Goal: Task Accomplishment & Management: Use online tool/utility

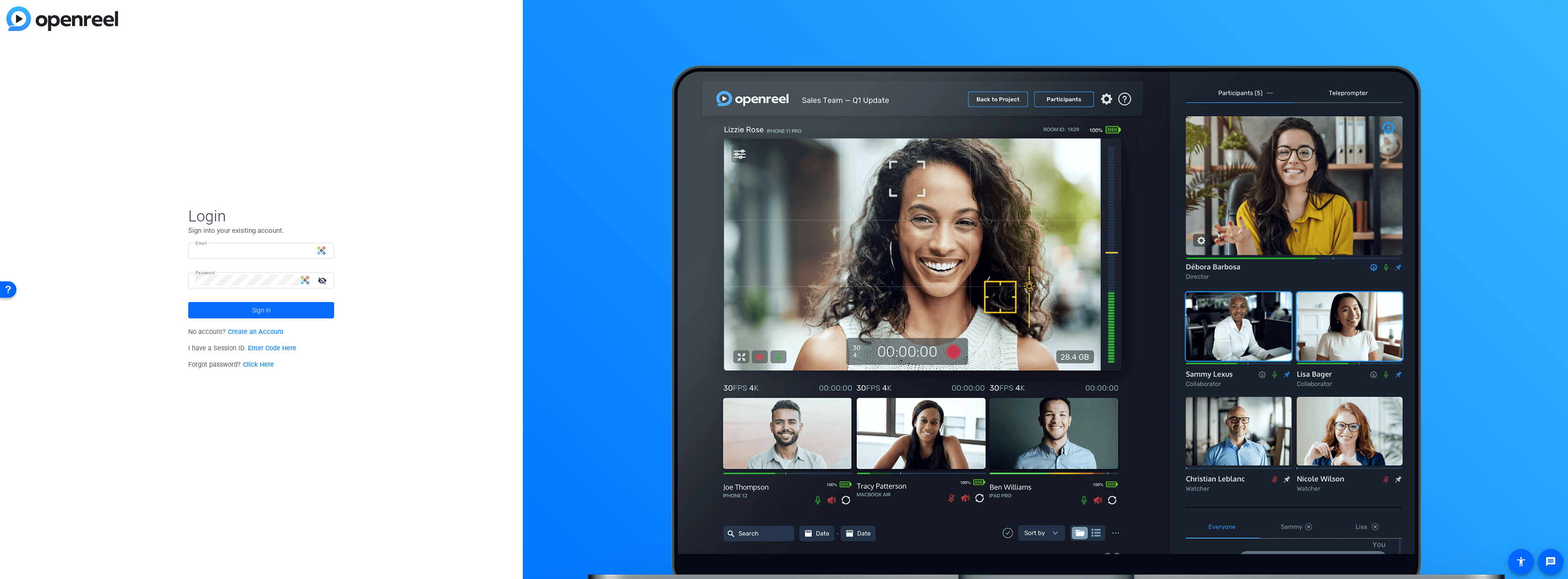
type input "brandon.simmons@idesignedu.org"
click at [298, 311] on span at bounding box center [261, 310] width 146 height 22
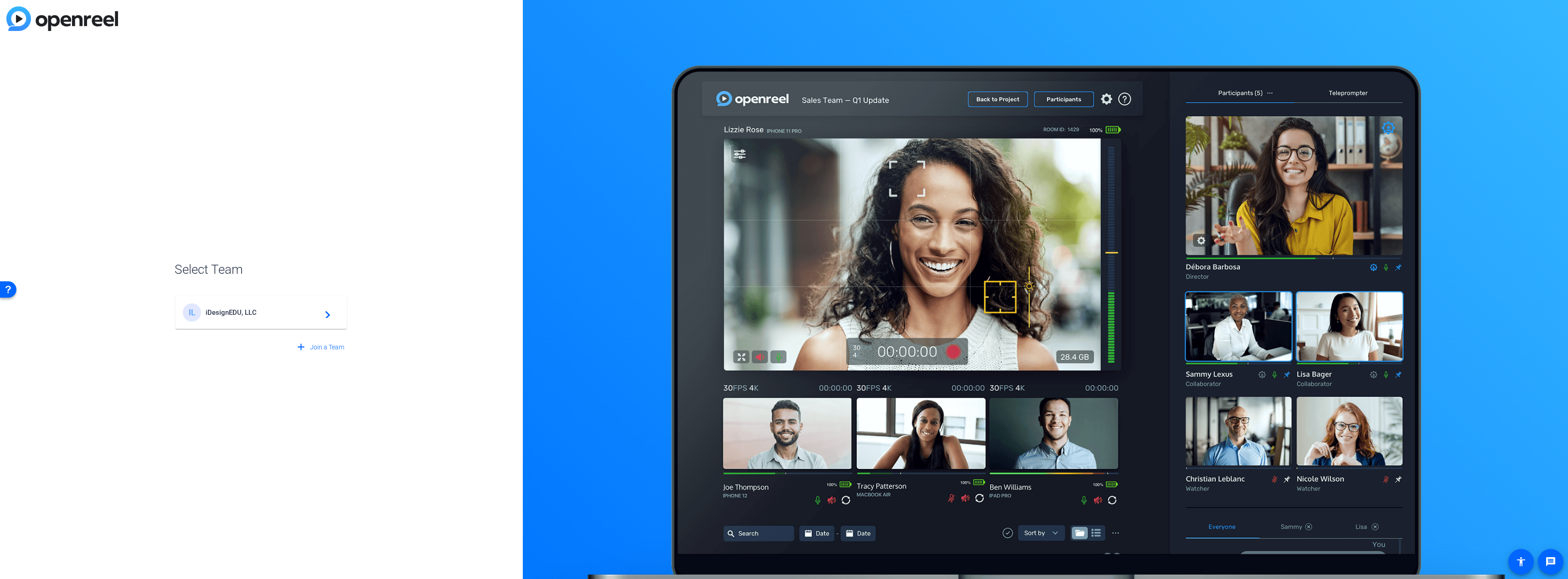
click at [277, 321] on div "IL iDesignEDU, LLC navigate_next" at bounding box center [261, 313] width 157 height 18
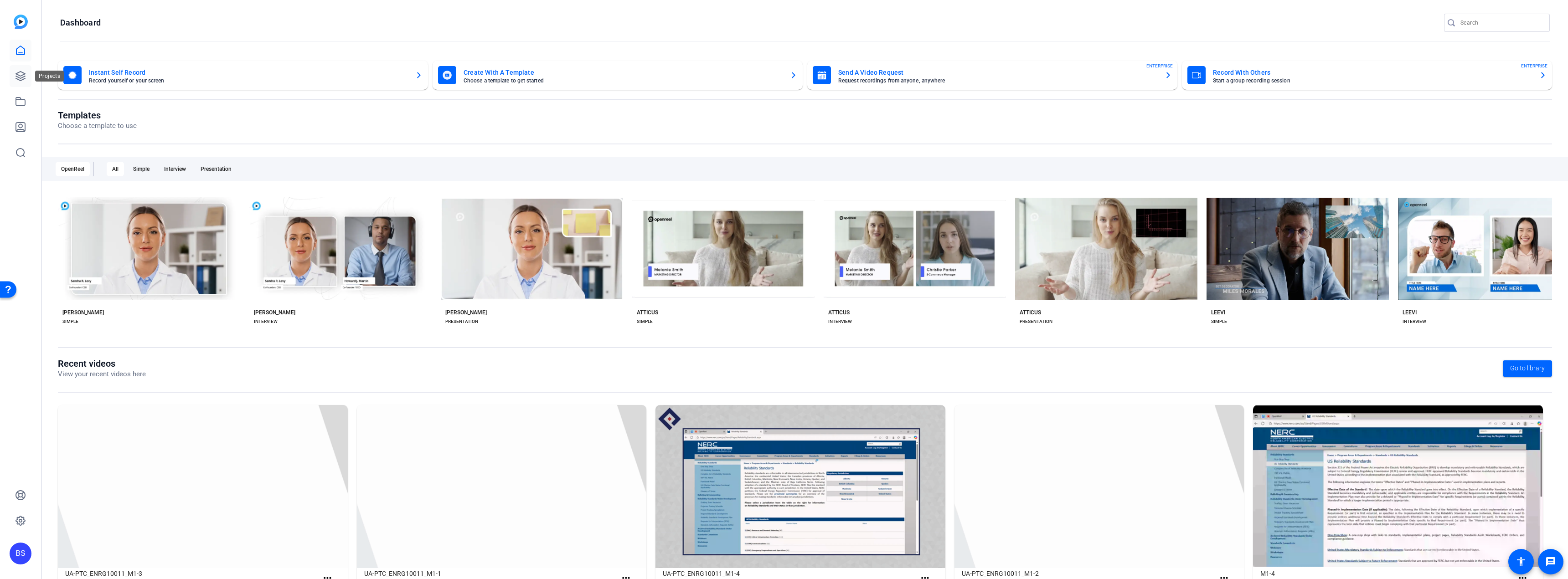
click at [18, 79] on icon at bounding box center [20, 76] width 9 height 9
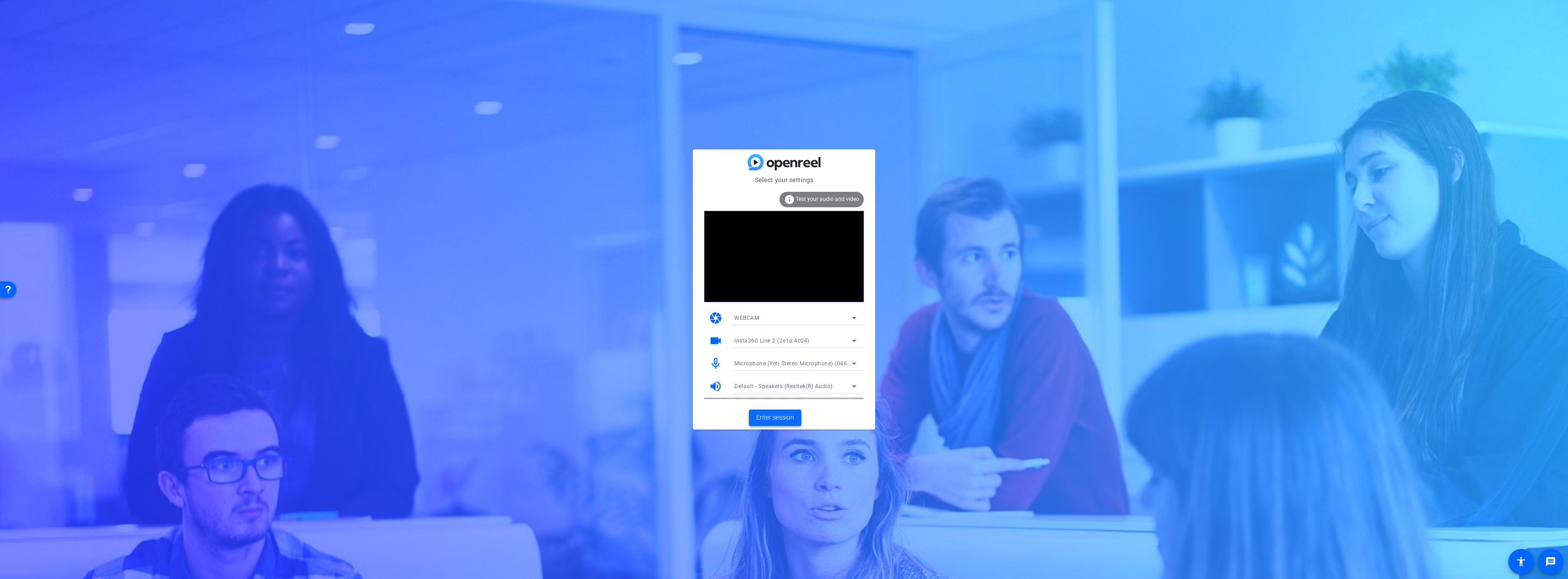
click at [777, 415] on span "Enter session" at bounding box center [775, 417] width 38 height 10
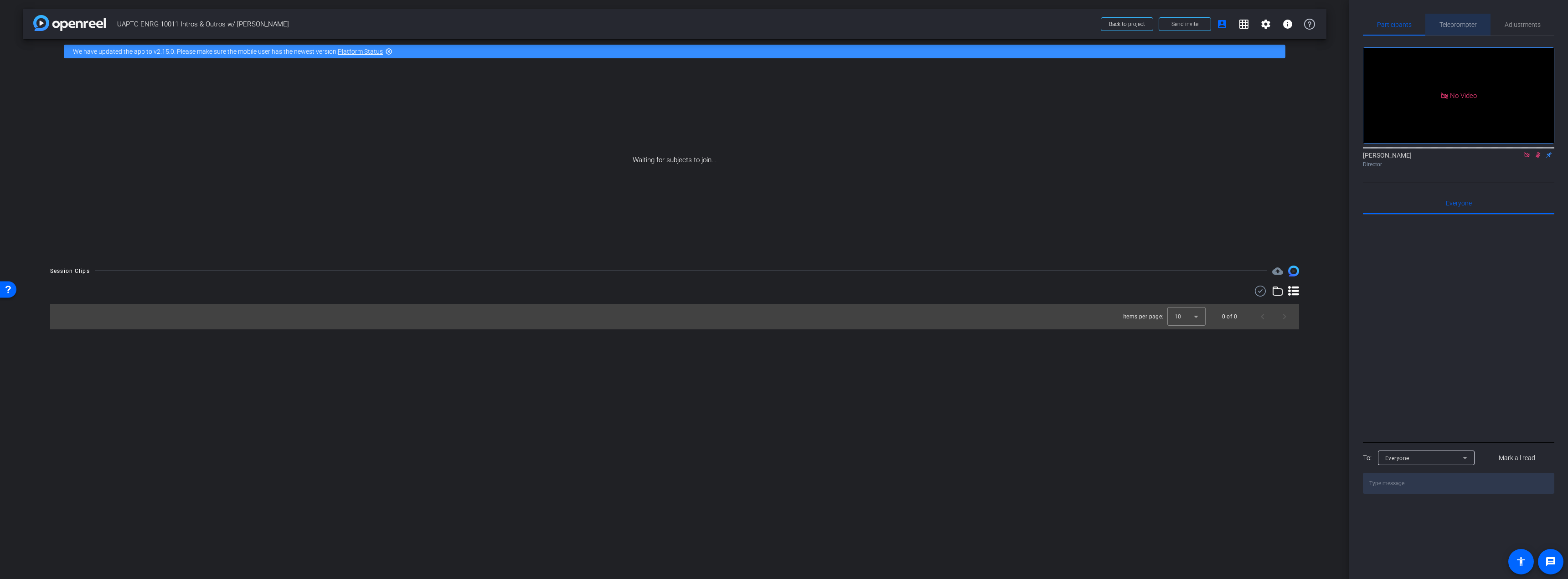
click at [1469, 24] on span "Teleprompter" at bounding box center [1458, 24] width 37 height 6
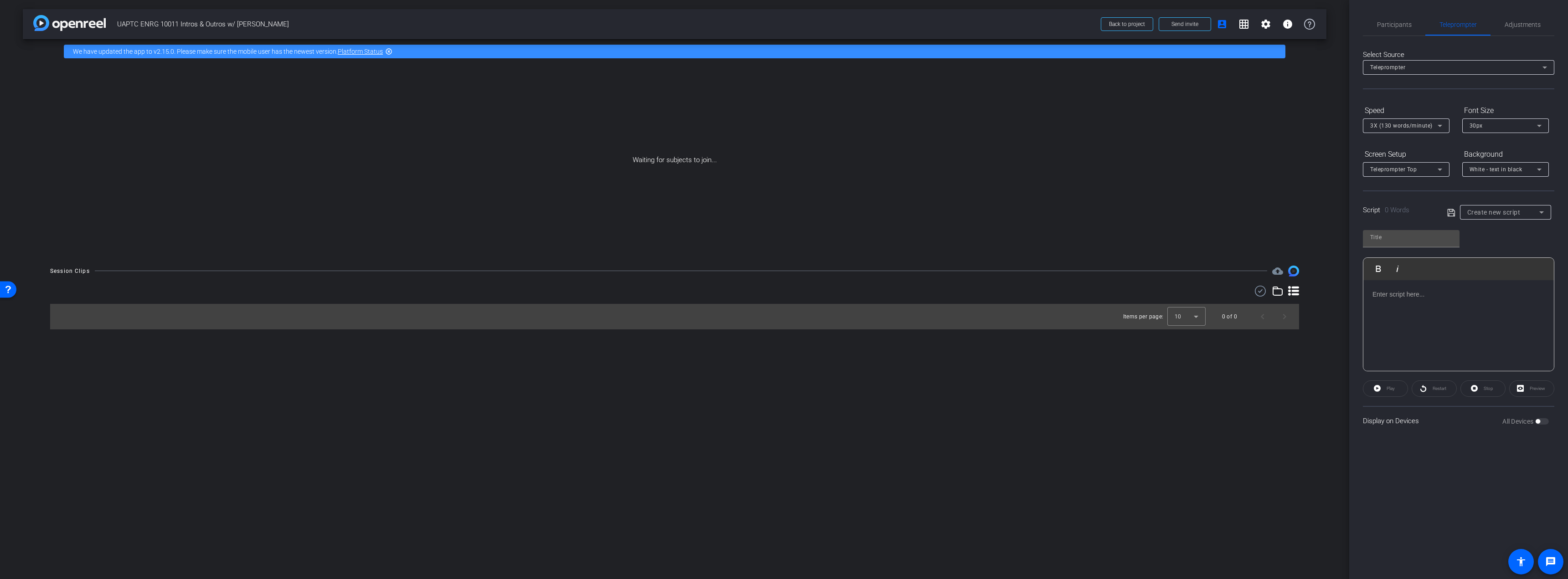
click at [1469, 67] on div "Teleprompter" at bounding box center [1456, 67] width 172 height 12
click at [0, 0] on div at bounding box center [0, 0] width 0 height 0
click at [1528, 21] on span "Adjustments" at bounding box center [1522, 24] width 36 height 6
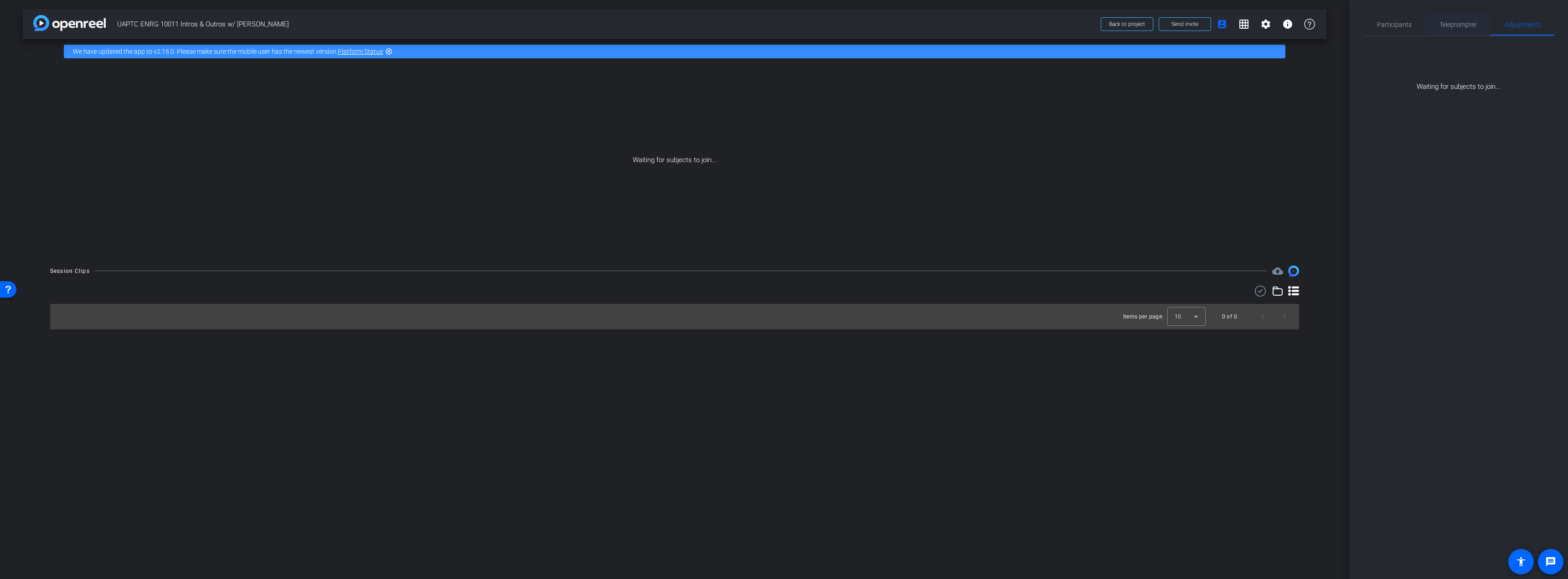
click at [1483, 24] on div "Teleprompter" at bounding box center [1458, 24] width 65 height 22
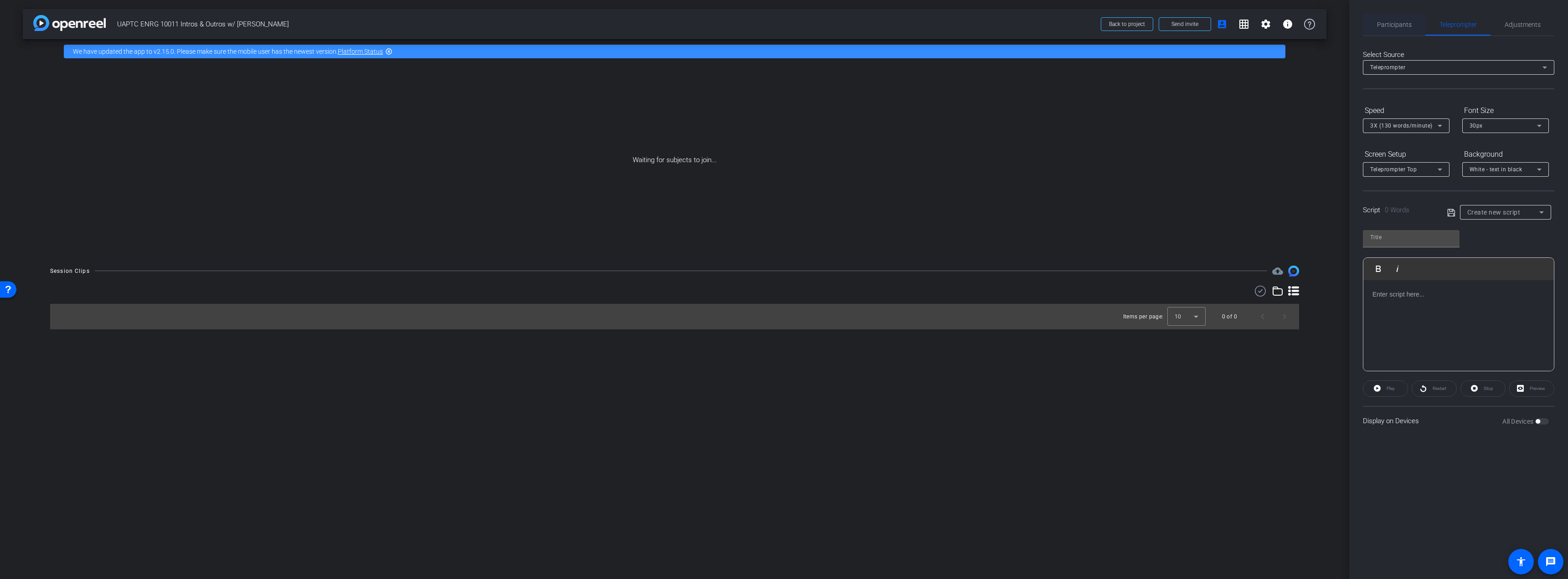
click at [1403, 23] on span "Participants" at bounding box center [1394, 24] width 35 height 6
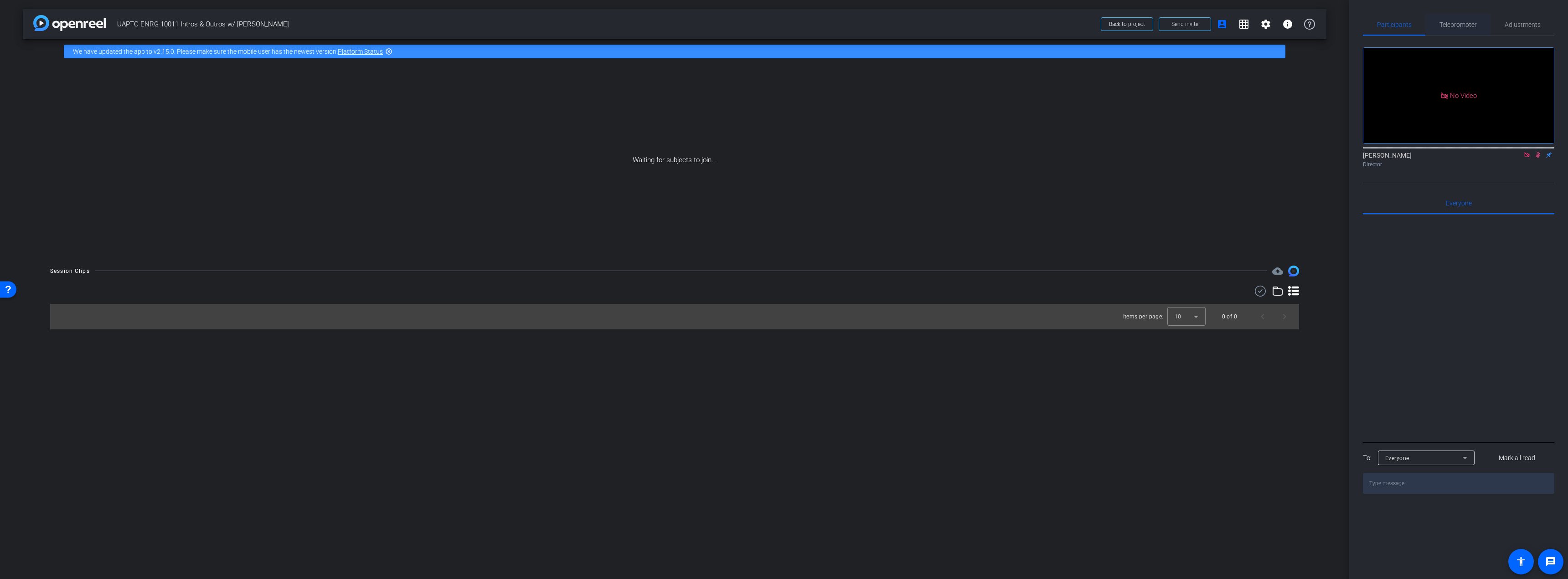
click at [1447, 23] on span "Teleprompter" at bounding box center [1458, 24] width 37 height 6
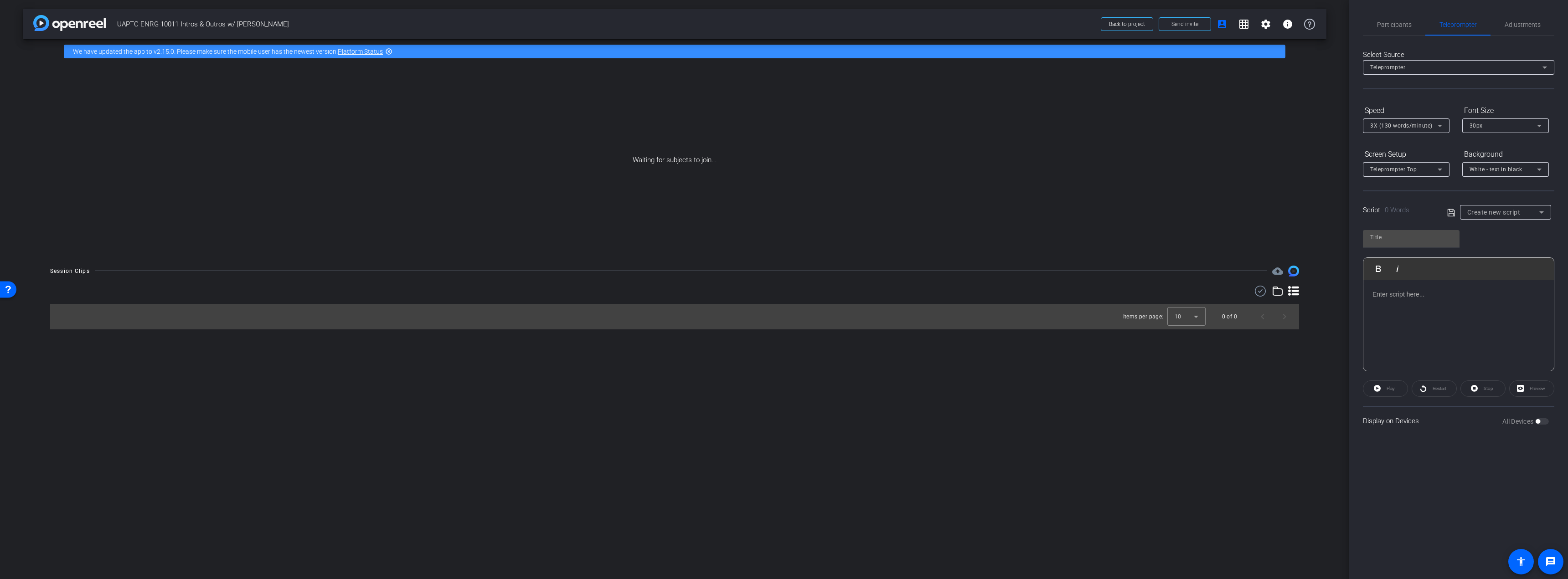
click at [1513, 212] on span "Create new script" at bounding box center [1494, 212] width 54 height 7
click at [1513, 212] on div at bounding box center [784, 290] width 1568 height 579
click at [1391, 28] on span "Participants" at bounding box center [1394, 24] width 35 height 6
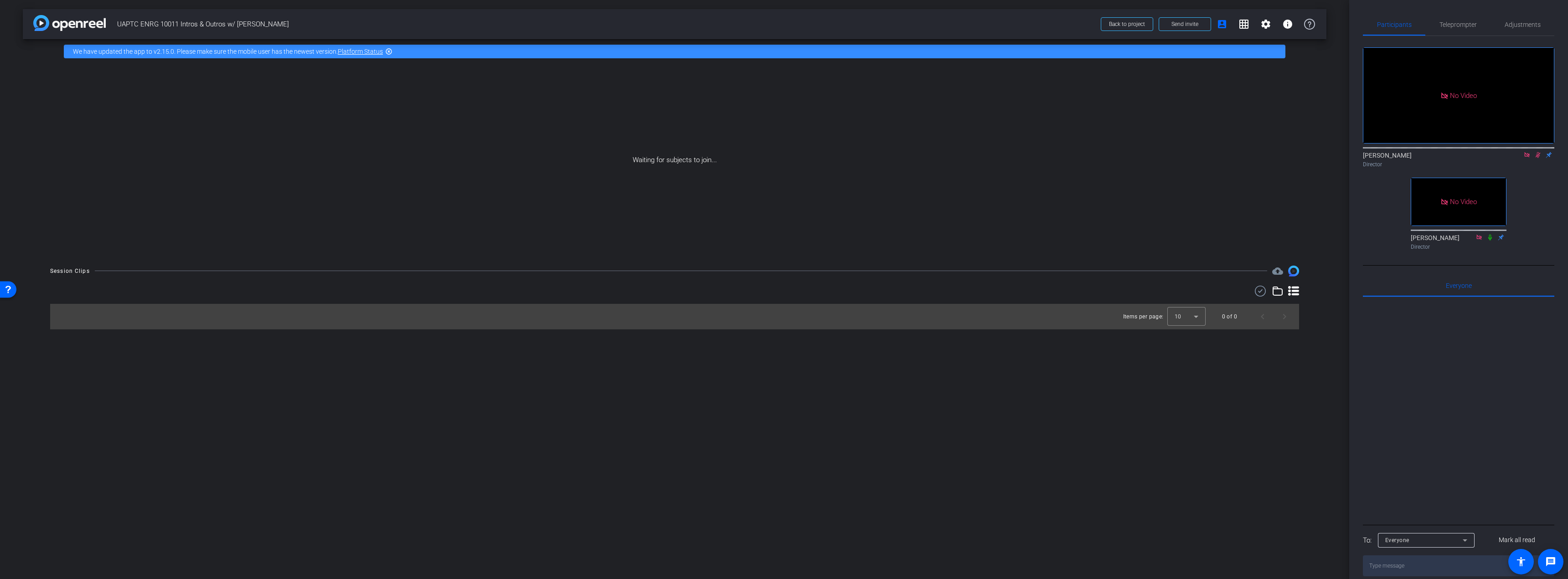
click at [1535, 151] on icon at bounding box center [1538, 154] width 7 height 6
click at [1538, 151] on icon at bounding box center [1538, 154] width 7 height 6
click at [1458, 27] on span "Teleprompter" at bounding box center [1458, 24] width 37 height 6
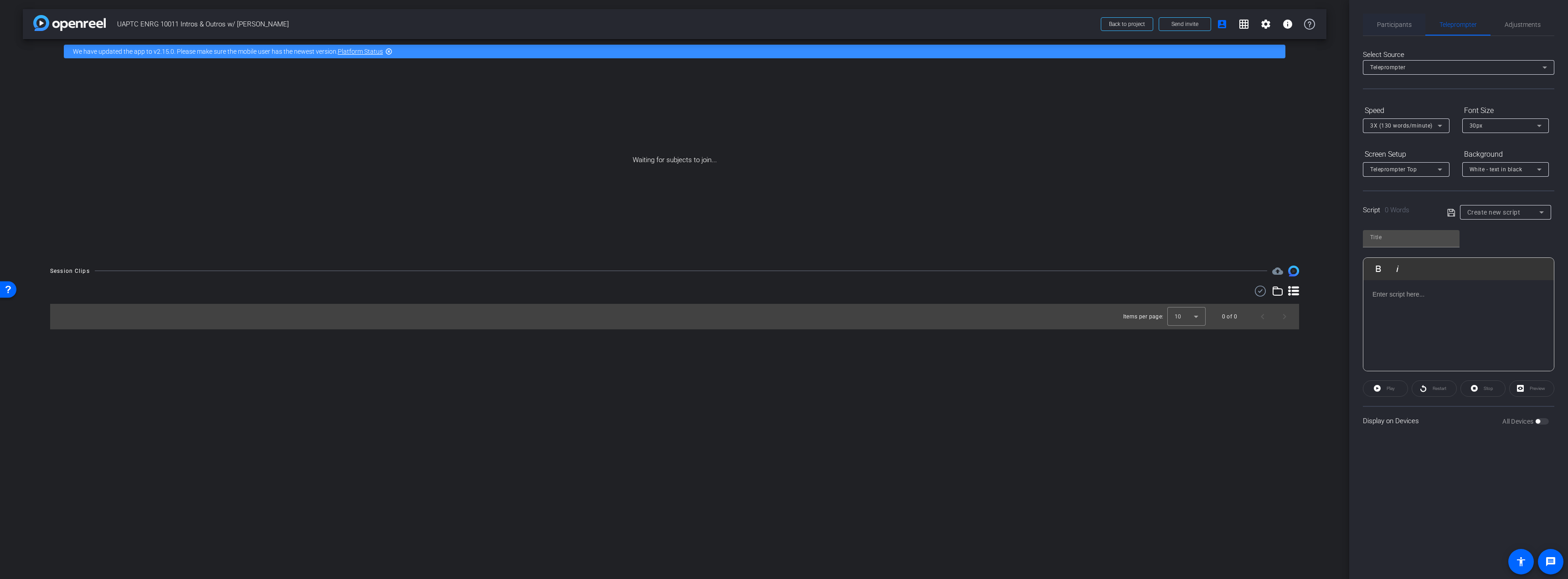
click at [1402, 26] on span "Participants" at bounding box center [1394, 24] width 35 height 6
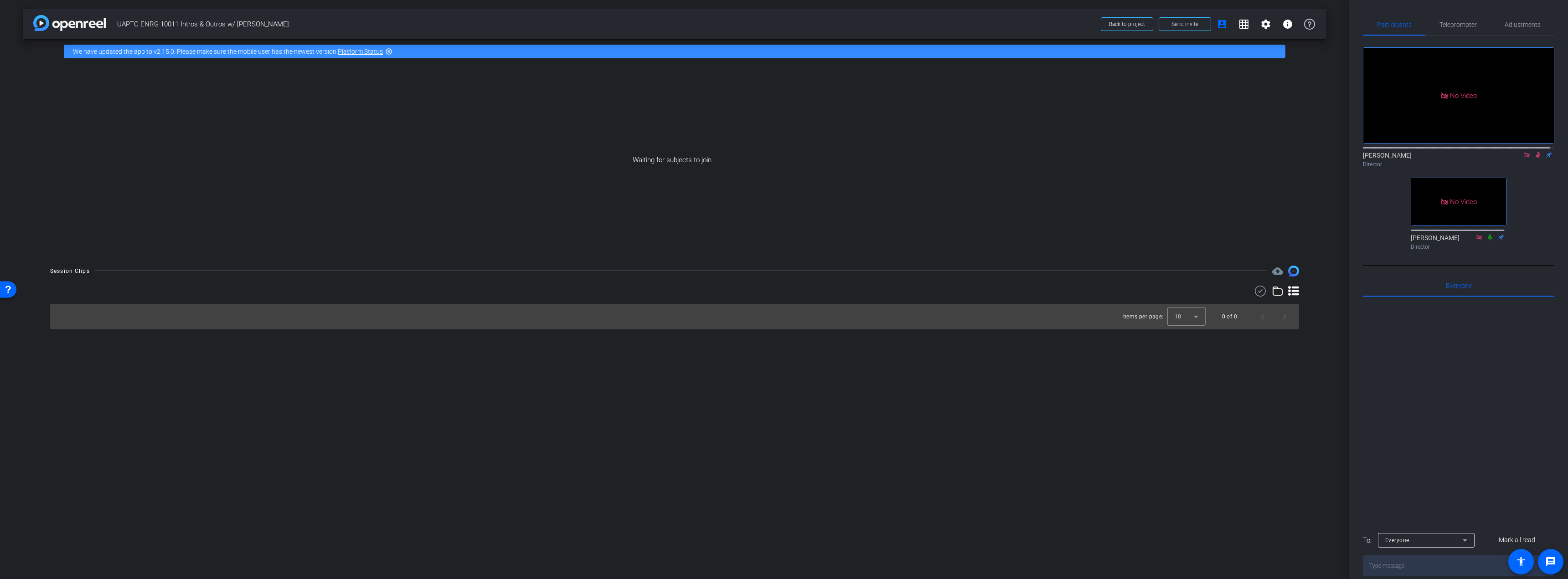
click at [1524, 152] on icon at bounding box center [1527, 154] width 5 height 5
click at [1525, 158] on icon at bounding box center [1527, 155] width 5 height 6
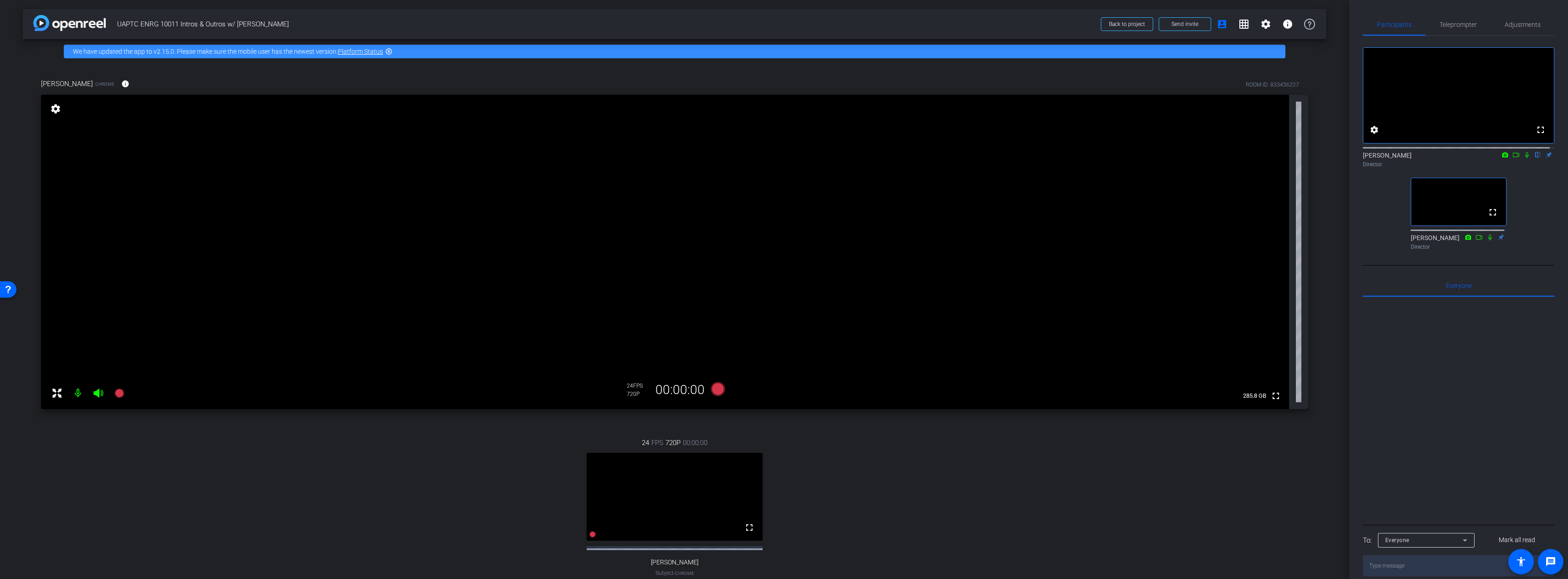
click at [680, 465] on video at bounding box center [674, 496] width 176 height 88
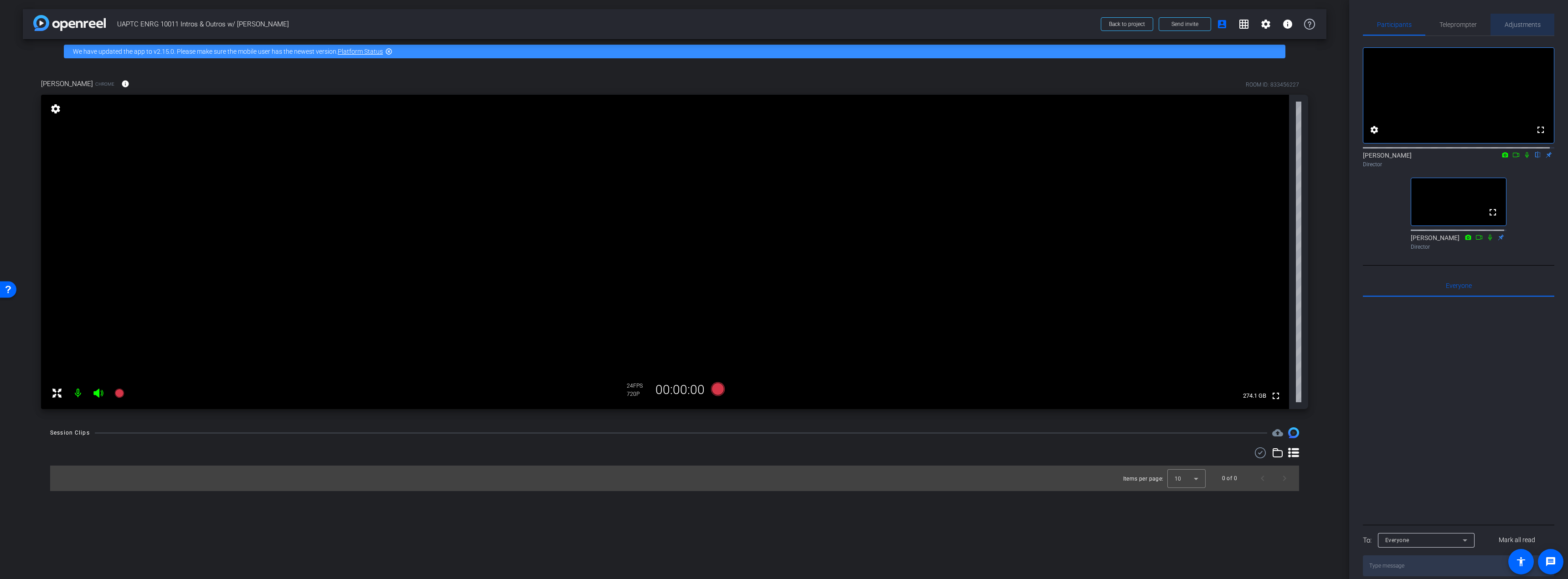
click at [1525, 26] on span "Adjustments" at bounding box center [1522, 24] width 36 height 6
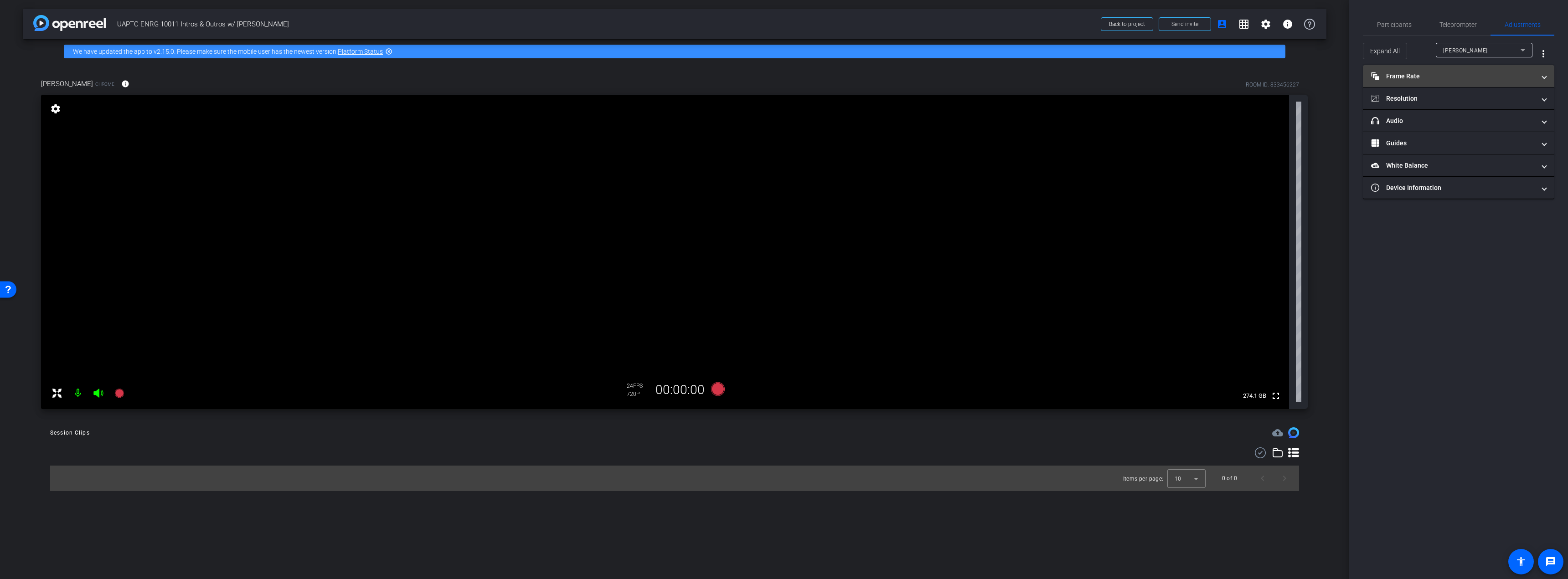
click at [1441, 72] on mat-panel-title "Frame Rate Frame Rate" at bounding box center [1454, 77] width 164 height 10
click at [1500, 104] on div "30" at bounding box center [1495, 103] width 24 height 15
click at [1533, 130] on mat-expansion-panel-header "Resolution" at bounding box center [1458, 137] width 192 height 22
click at [1472, 162] on div "1080" at bounding box center [1466, 164] width 34 height 15
click at [1427, 166] on div "720" at bounding box center [1426, 164] width 33 height 17
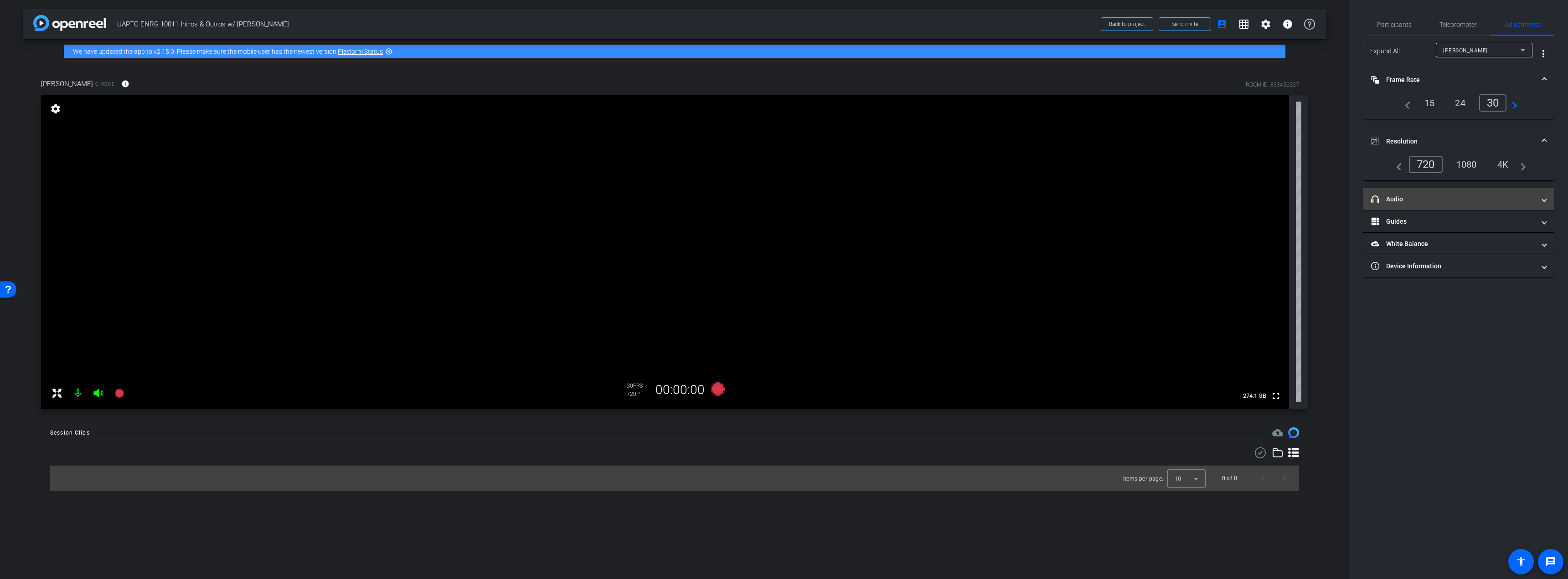
click at [1466, 203] on mat-panel-title "headphone icon Audio" at bounding box center [1454, 199] width 164 height 10
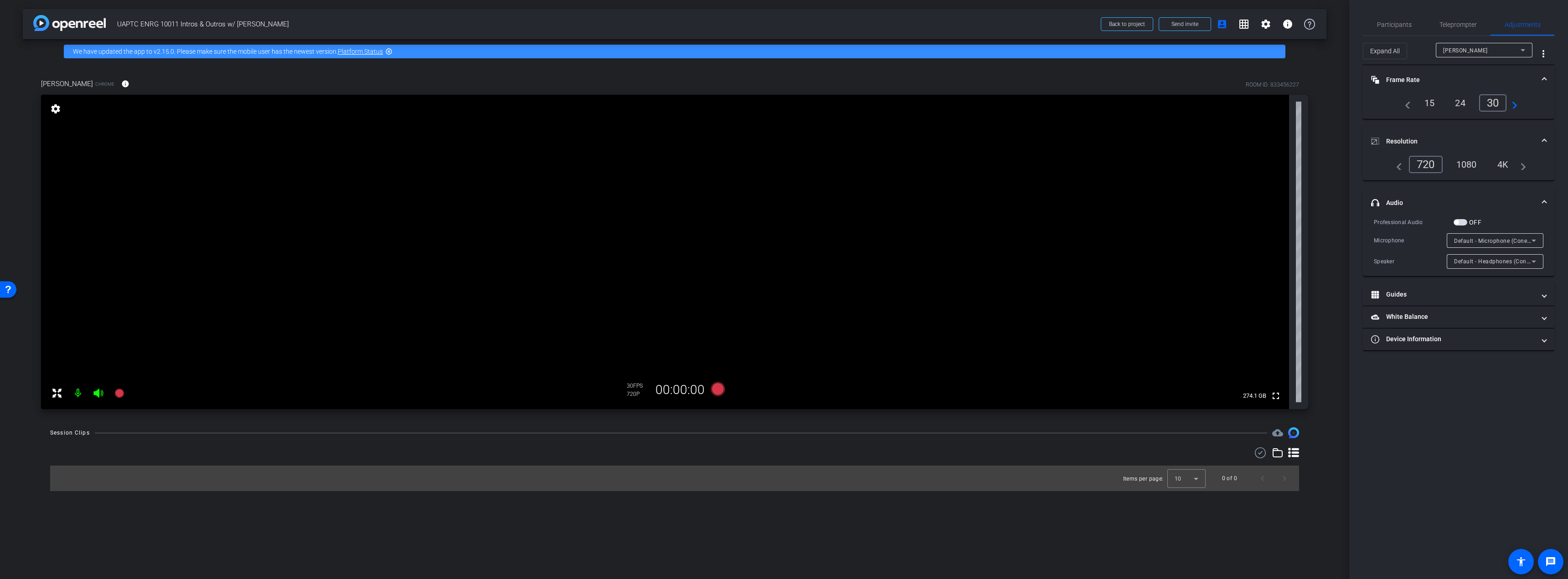
drag, startPoint x: 1466, startPoint y: 220, endPoint x: 1477, endPoint y: 220, distance: 11.0
click at [1463, 220] on span "button" at bounding box center [1460, 222] width 13 height 6
drag, startPoint x: 1464, startPoint y: 295, endPoint x: 1474, endPoint y: 295, distance: 10.0
click at [1474, 295] on input "range" at bounding box center [1462, 295] width 189 height 20
drag, startPoint x: 1474, startPoint y: 295, endPoint x: 1485, endPoint y: 298, distance: 11.4
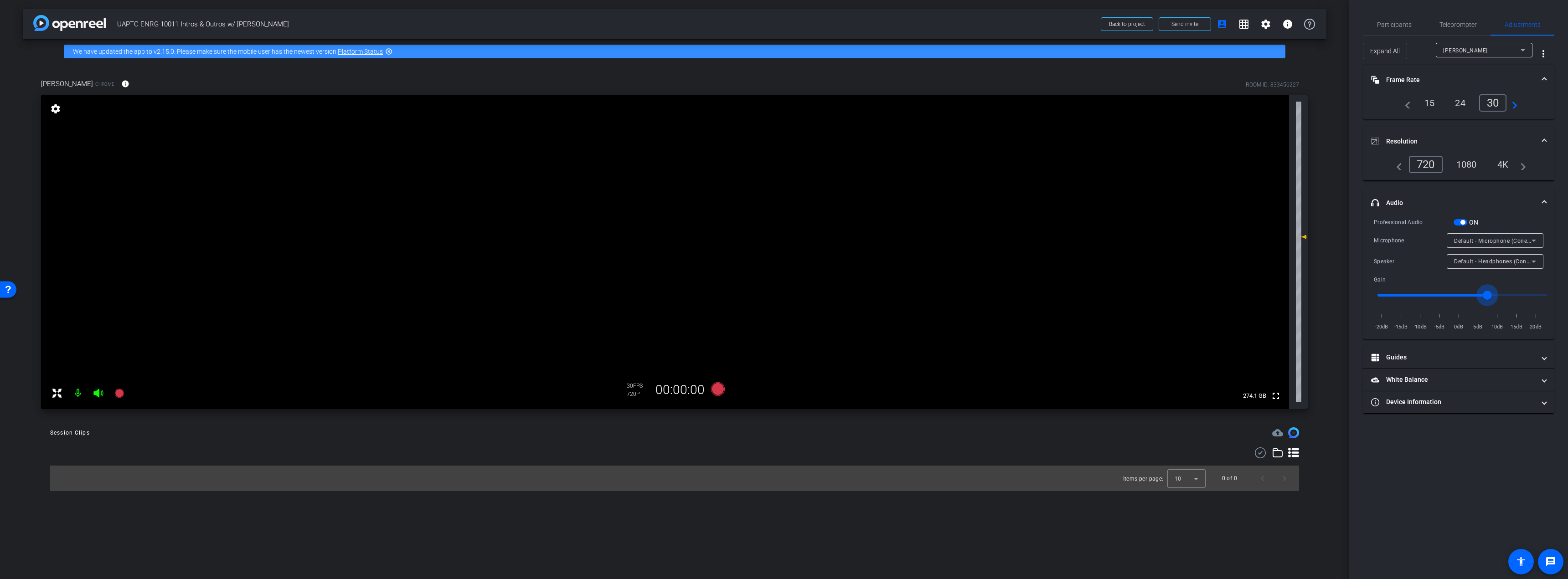
click at [1485, 298] on input "range" at bounding box center [1462, 295] width 189 height 20
drag, startPoint x: 1480, startPoint y: 297, endPoint x: 1512, endPoint y: 307, distance: 33.5
type input "1.6"
click at [1512, 305] on input "range" at bounding box center [1462, 295] width 189 height 20
click at [1447, 353] on mat-panel-title "Guides" at bounding box center [1454, 358] width 164 height 10
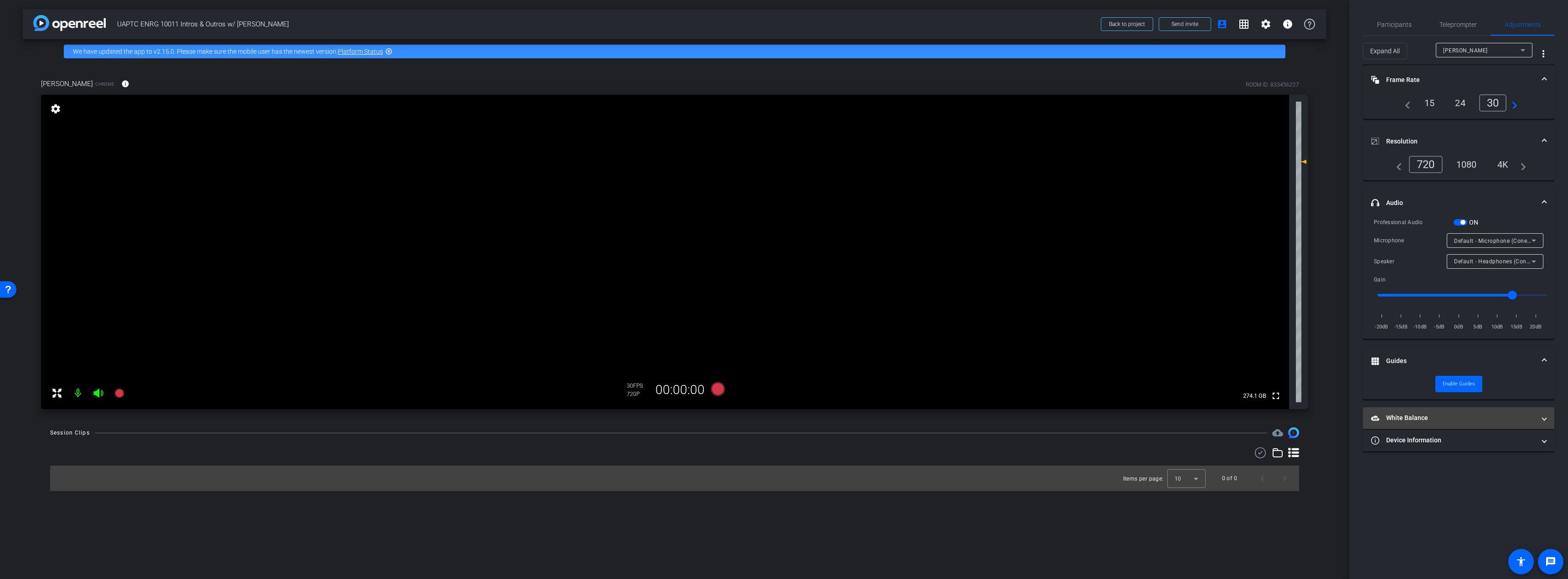
click at [1426, 417] on mat-panel-title "White Balance White Balance" at bounding box center [1454, 418] width 164 height 10
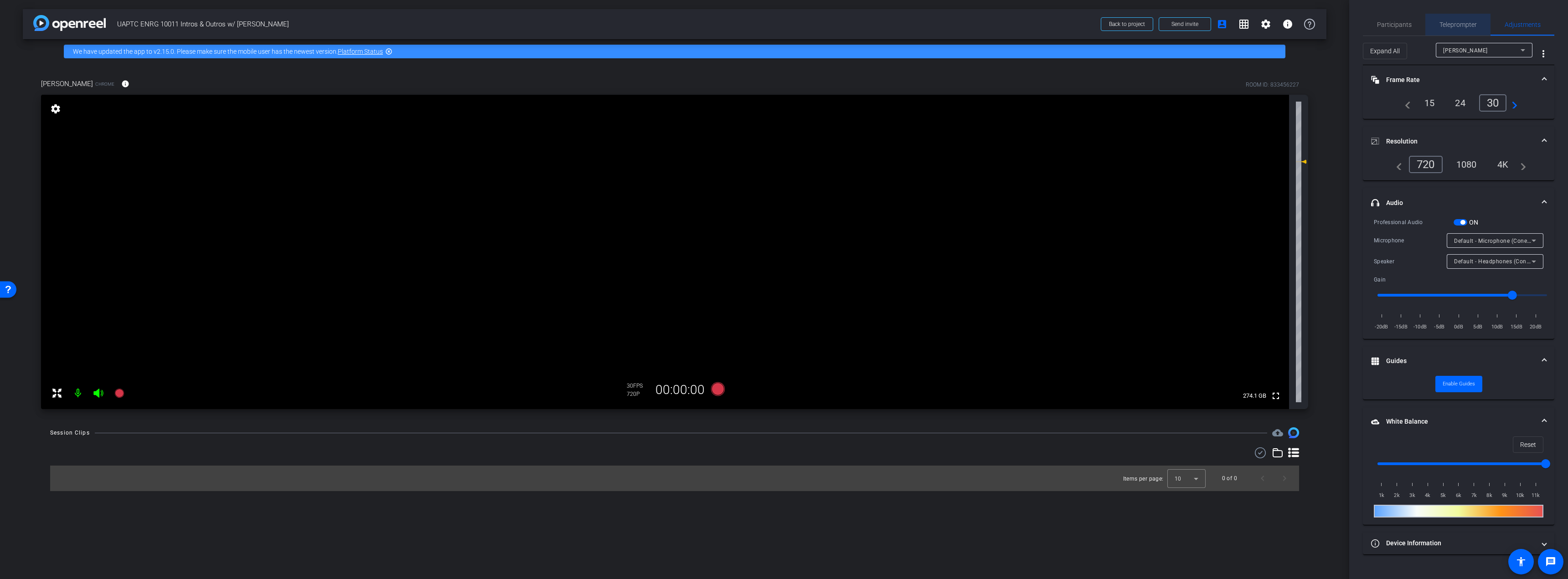
click at [1450, 21] on span "Teleprompter" at bounding box center [1458, 24] width 37 height 6
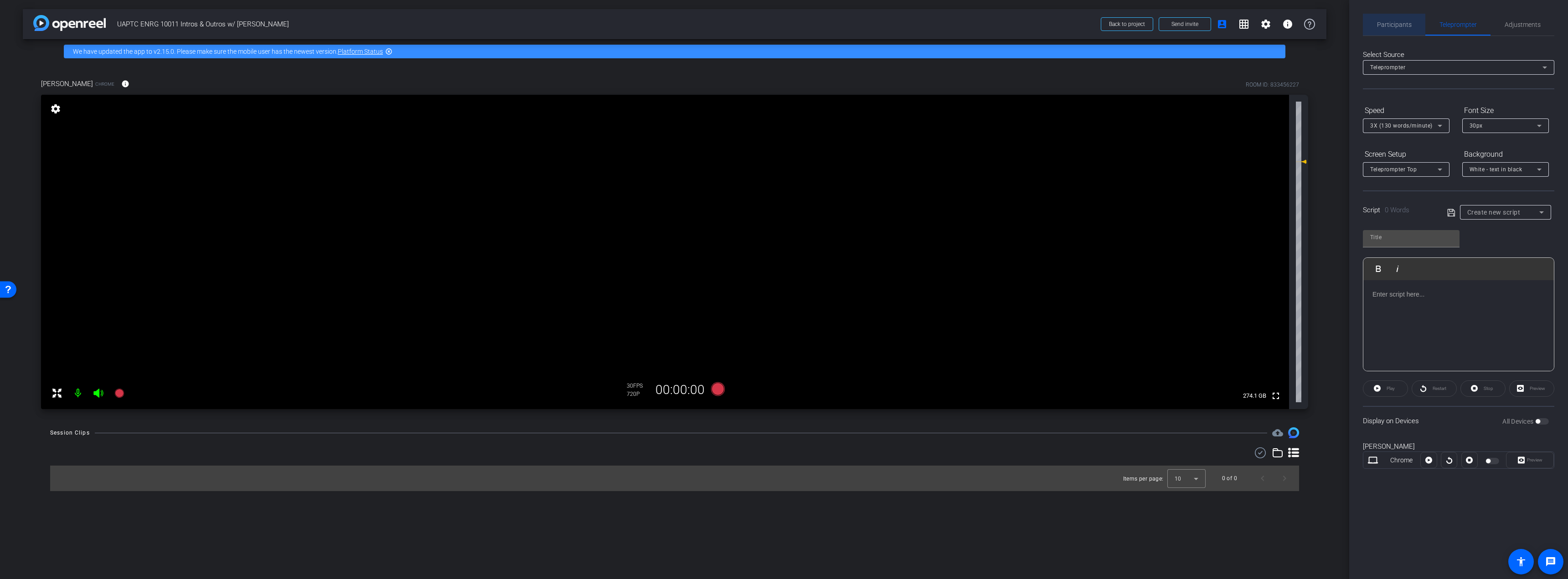
click at [1405, 24] on span "Participants" at bounding box center [1394, 24] width 35 height 6
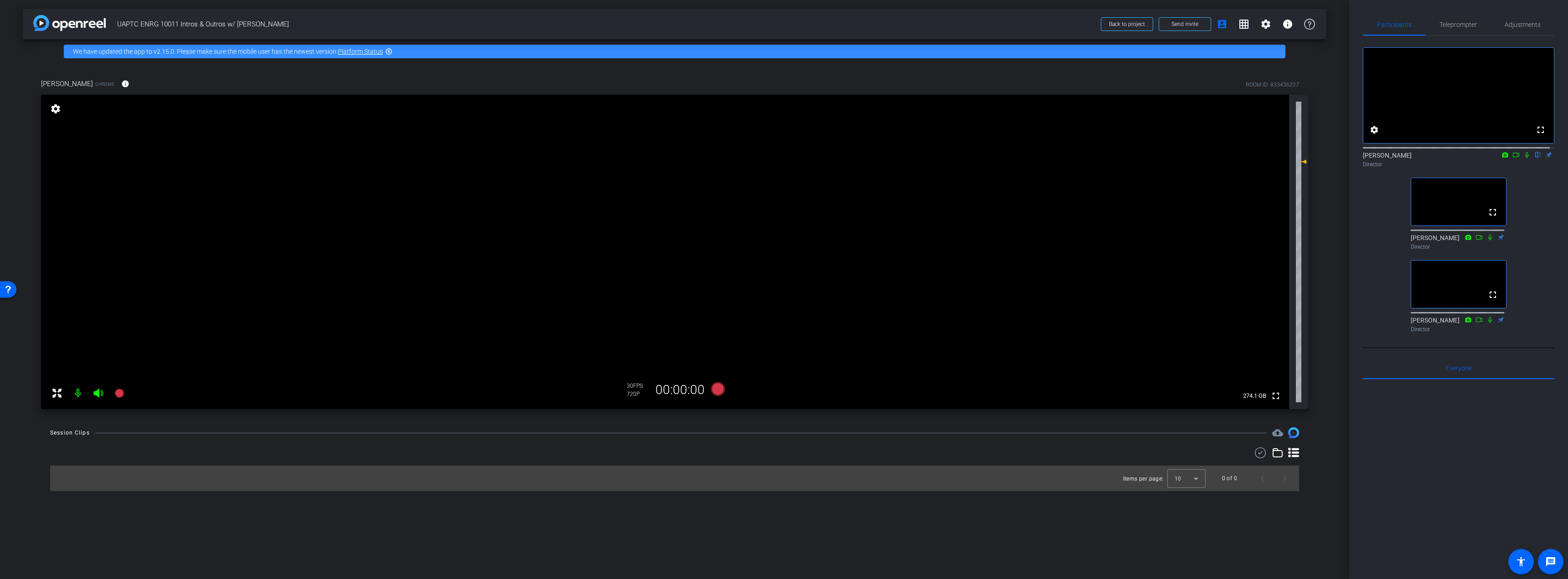
click at [1502, 157] on icon at bounding box center [1505, 154] width 6 height 5
click at [1510, 162] on div at bounding box center [784, 290] width 1568 height 579
click at [1513, 158] on icon at bounding box center [1516, 154] width 7 height 6
type input "M1-1"
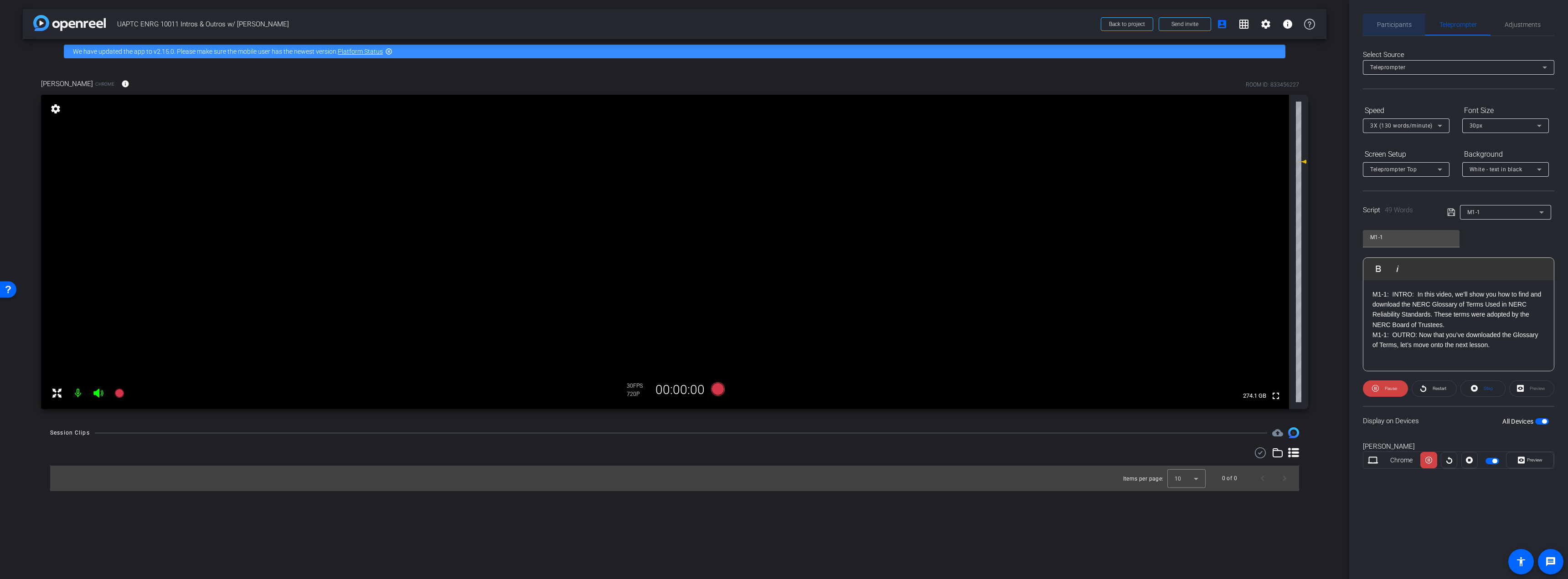
click at [1398, 24] on span "Participants" at bounding box center [1394, 24] width 35 height 6
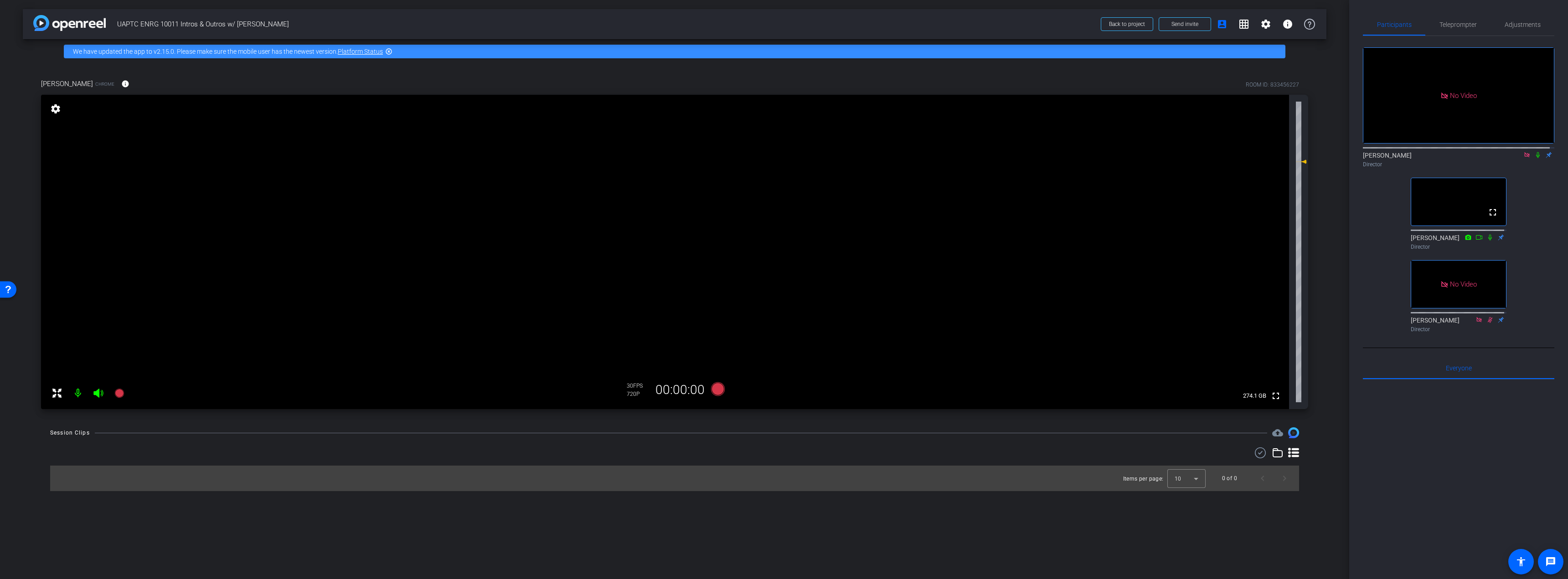
click at [1536, 152] on icon at bounding box center [1538, 155] width 4 height 6
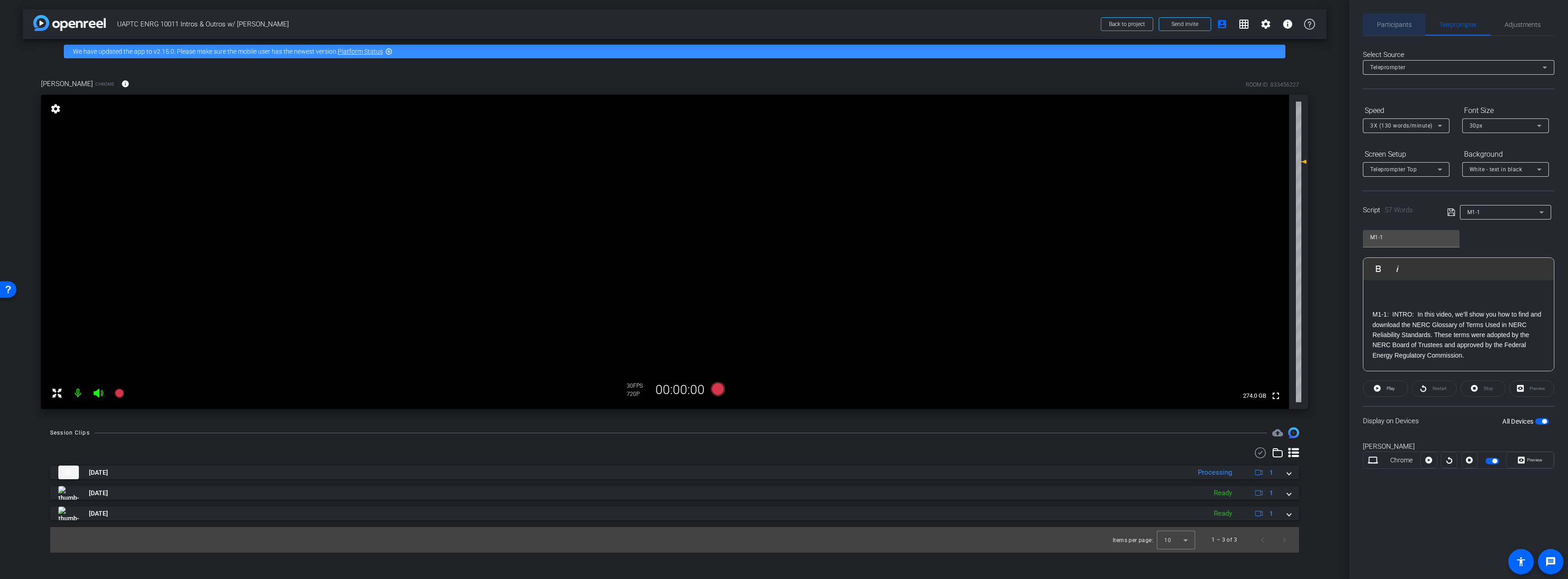
drag, startPoint x: 1384, startPoint y: 19, endPoint x: 1415, endPoint y: 45, distance: 40.5
click at [1384, 19] on span "Participants" at bounding box center [1394, 24] width 35 height 22
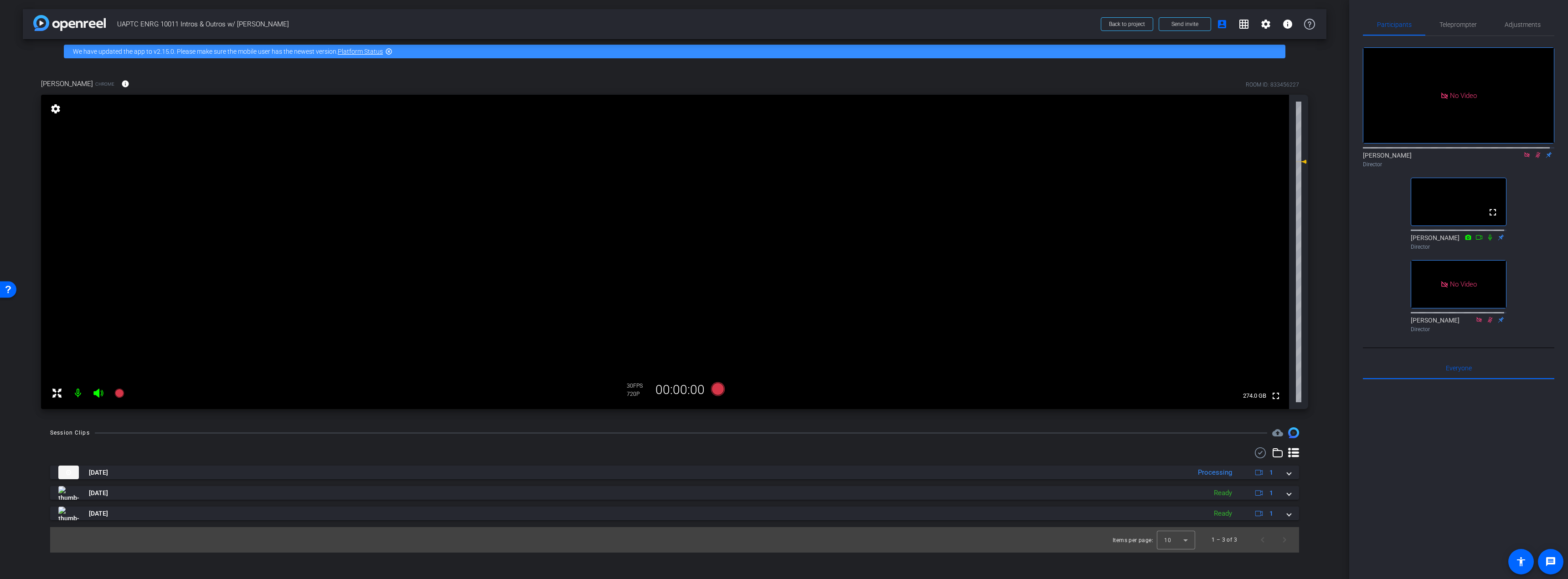
click at [1535, 151] on icon at bounding box center [1538, 154] width 7 height 6
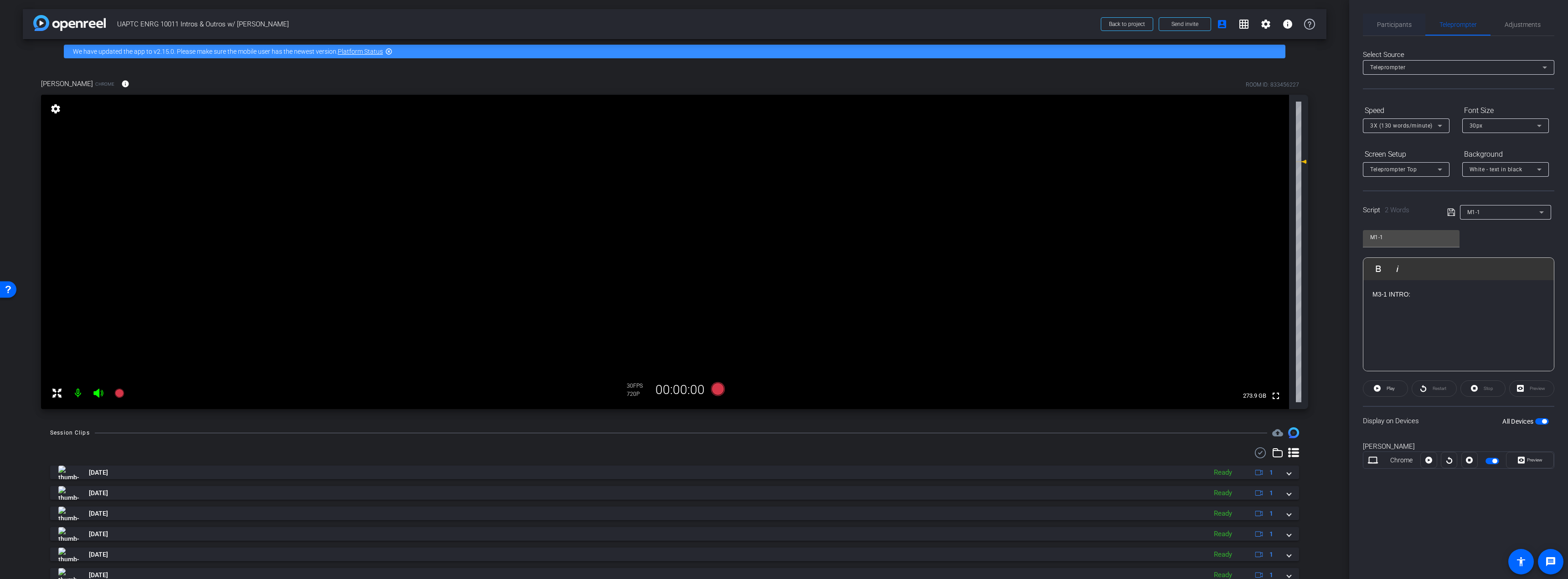
click at [1392, 24] on span "Participants" at bounding box center [1394, 24] width 35 height 6
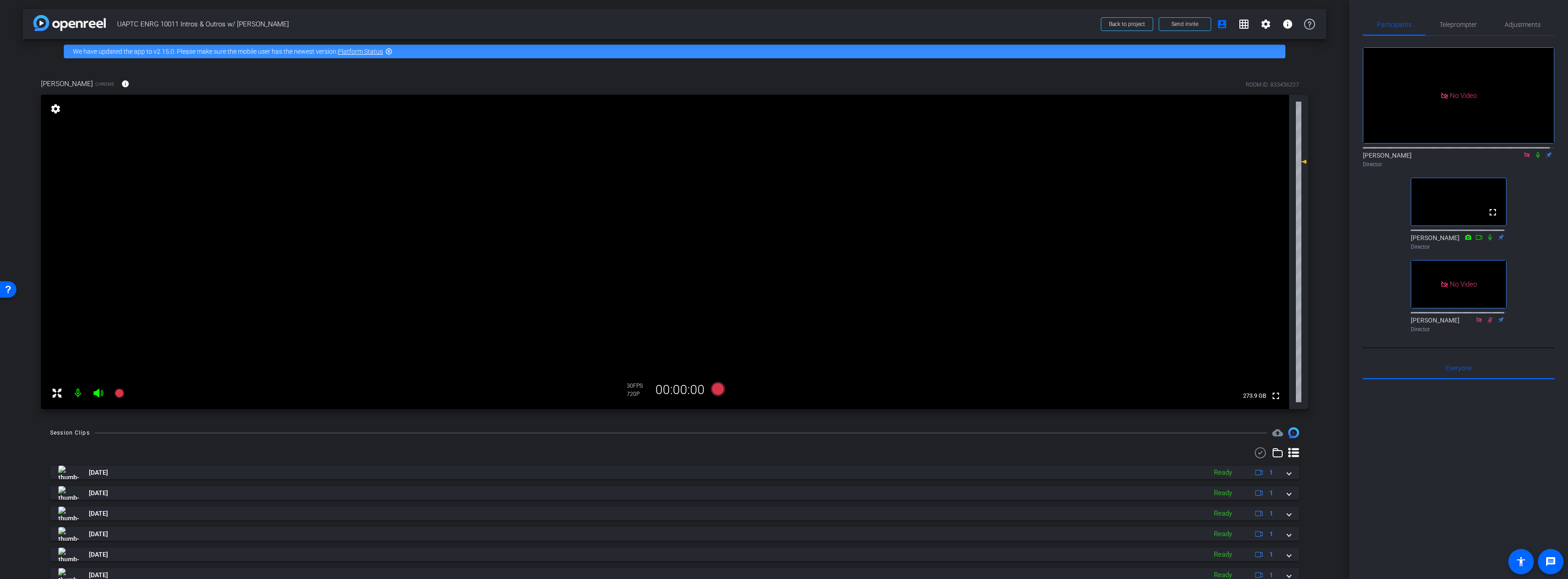
click at [74, 392] on mat-icon at bounding box center [78, 393] width 18 height 18
click at [76, 394] on mat-icon at bounding box center [78, 393] width 18 height 18
click at [1535, 151] on icon at bounding box center [1538, 154] width 7 height 6
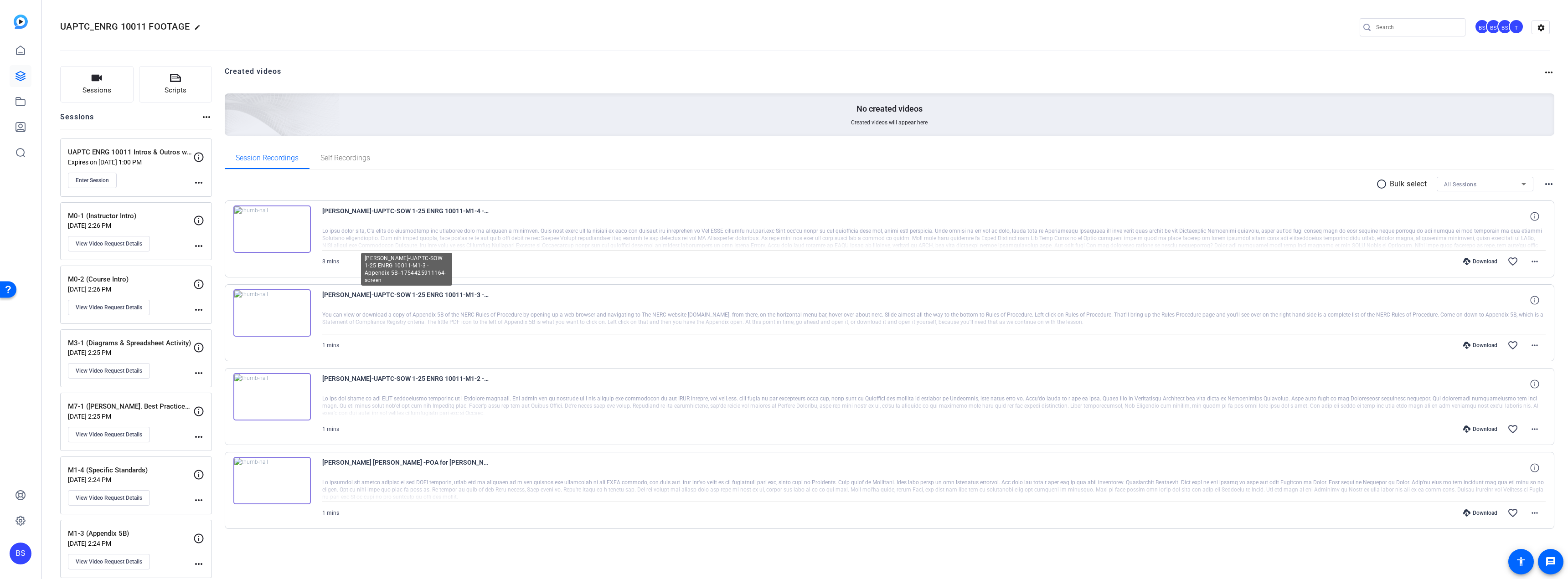
click at [431, 297] on span "Kevin B. Perry-UAPTC-SOW 1-25 ENRG 10011-M1-3 -Appendix 5B--1754425911164-screen" at bounding box center [406, 300] width 169 height 22
click at [292, 311] on img at bounding box center [271, 313] width 77 height 47
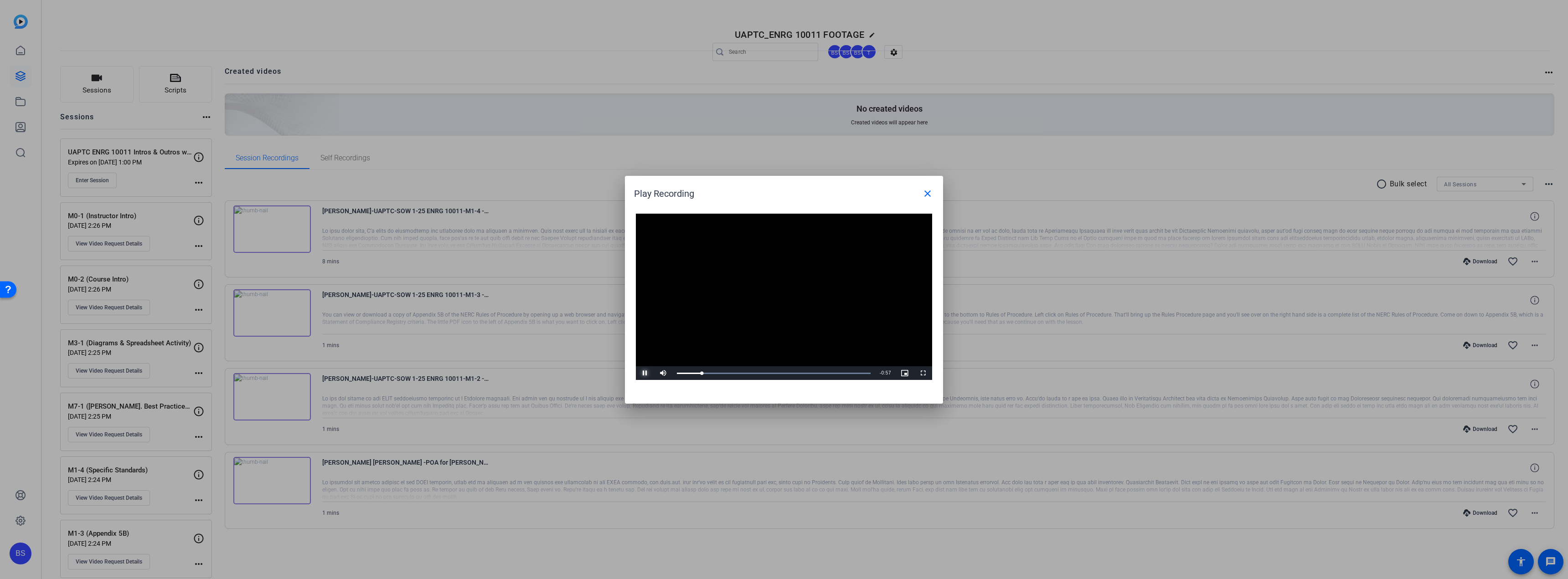
drag, startPoint x: 646, startPoint y: 375, endPoint x: 674, endPoint y: 379, distance: 28.3
click at [646, 373] on span "Video Player" at bounding box center [645, 373] width 18 height 0
drag, startPoint x: 701, startPoint y: 373, endPoint x: 749, endPoint y: 376, distance: 48.1
click at [749, 376] on div "Loaded : 100.00% 0:24 0:18" at bounding box center [774, 373] width 203 height 13
click at [926, 196] on mat-icon "close" at bounding box center [928, 193] width 11 height 11
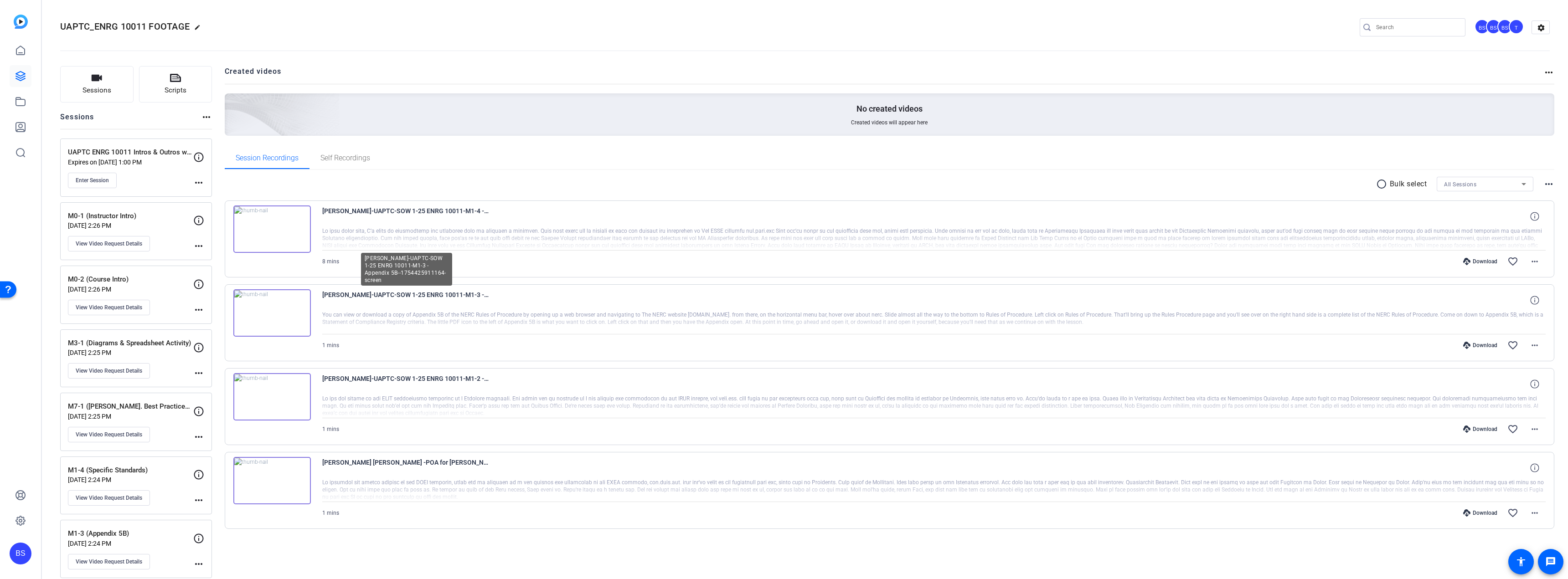
click at [457, 295] on span "Kevin B. Perry-UAPTC-SOW 1-25 ENRG 10011-M1-3 -Appendix 5B--1754425911164-screen" at bounding box center [406, 300] width 169 height 22
click at [1531, 347] on mat-icon "more_horiz" at bounding box center [1535, 345] width 11 height 11
click at [1527, 434] on span "Download Transcript" at bounding box center [1507, 432] width 55 height 11
click at [1531, 261] on mat-icon "more_horiz" at bounding box center [1535, 262] width 11 height 11
click at [1518, 347] on span "Download Transcript" at bounding box center [1507, 349] width 55 height 11
